Goal: Book appointment/travel/reservation

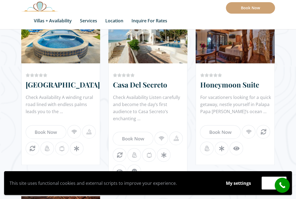
scroll to position [519, 0]
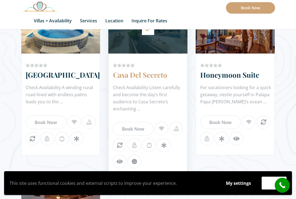
click at [160, 76] on link "Casa Del Secreto" at bounding box center [140, 75] width 54 height 10
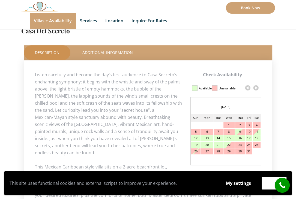
scroll to position [246, 0]
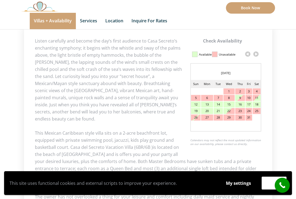
click at [256, 53] on link at bounding box center [256, 54] width 8 height 8
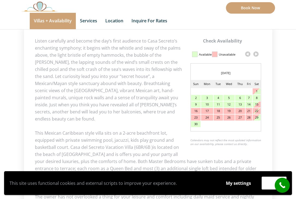
click at [256, 53] on link at bounding box center [256, 54] width 8 height 8
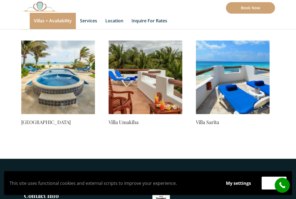
scroll to position [546, 0]
